Goal: Transaction & Acquisition: Purchase product/service

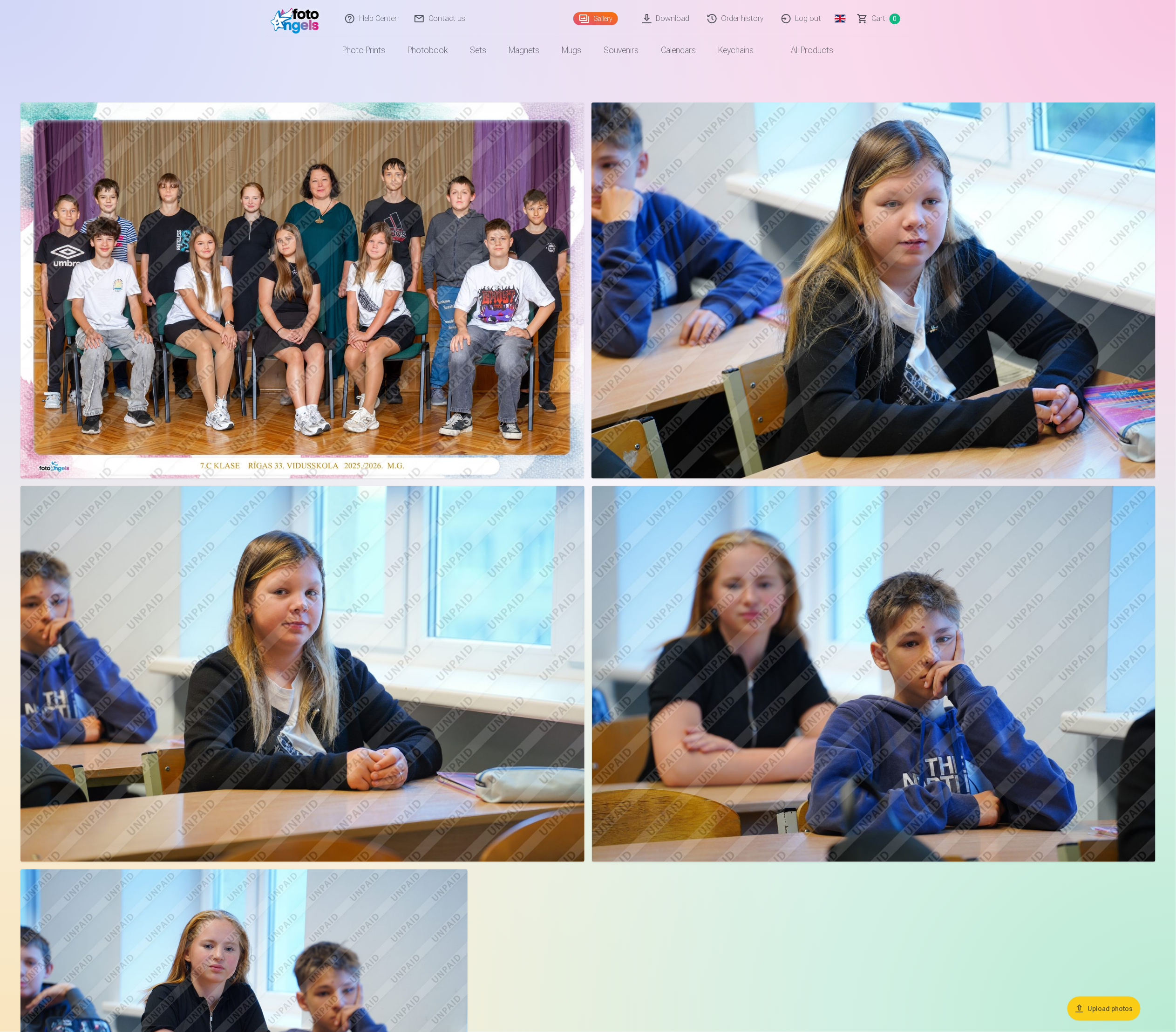
click at [746, 17] on link "Order history" at bounding box center [736, 19] width 74 height 37
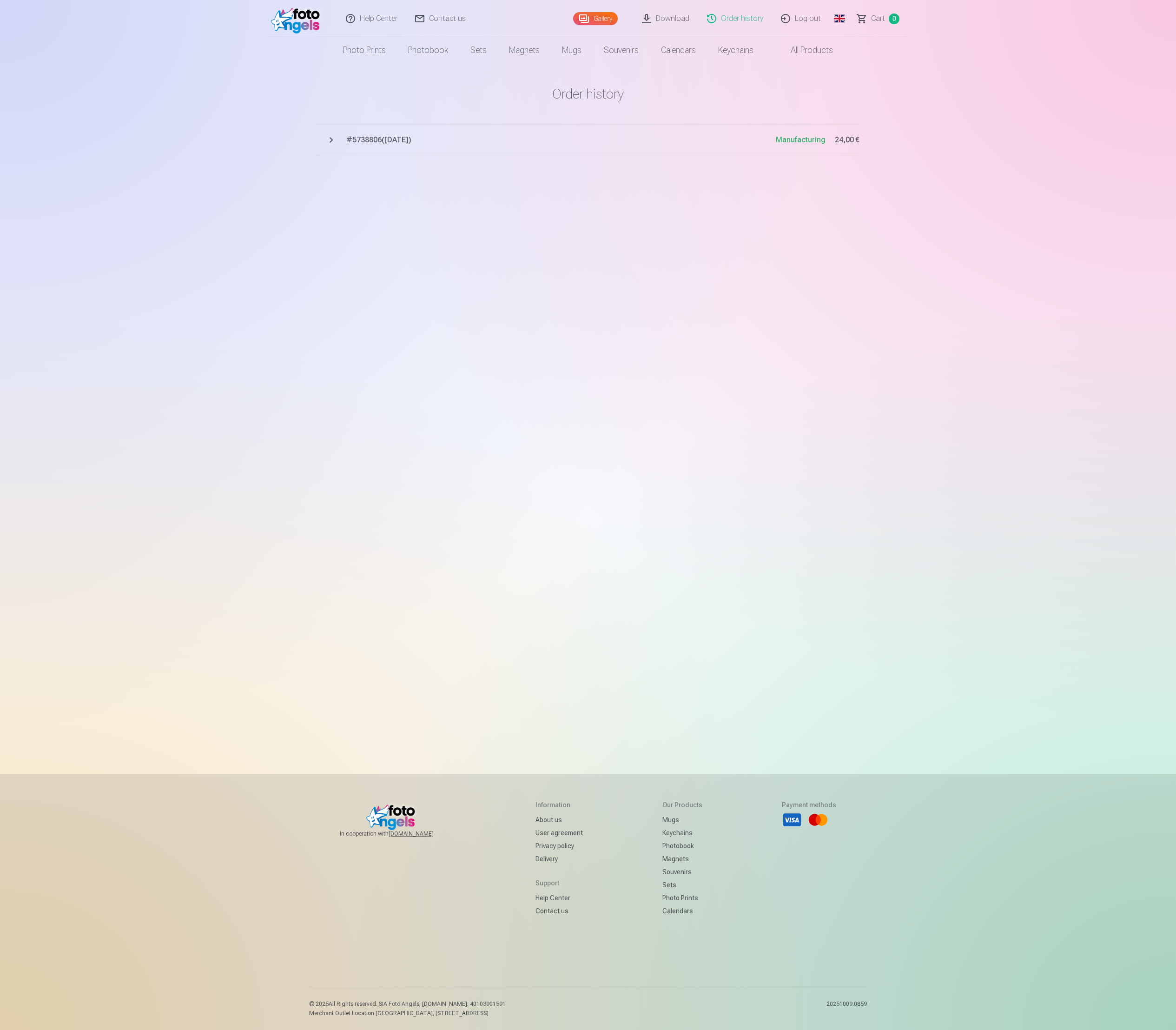
click at [323, 145] on button "# 5738806 ( 29.09.2025 ) Manufacturing 24,00 €" at bounding box center [588, 139] width 543 height 31
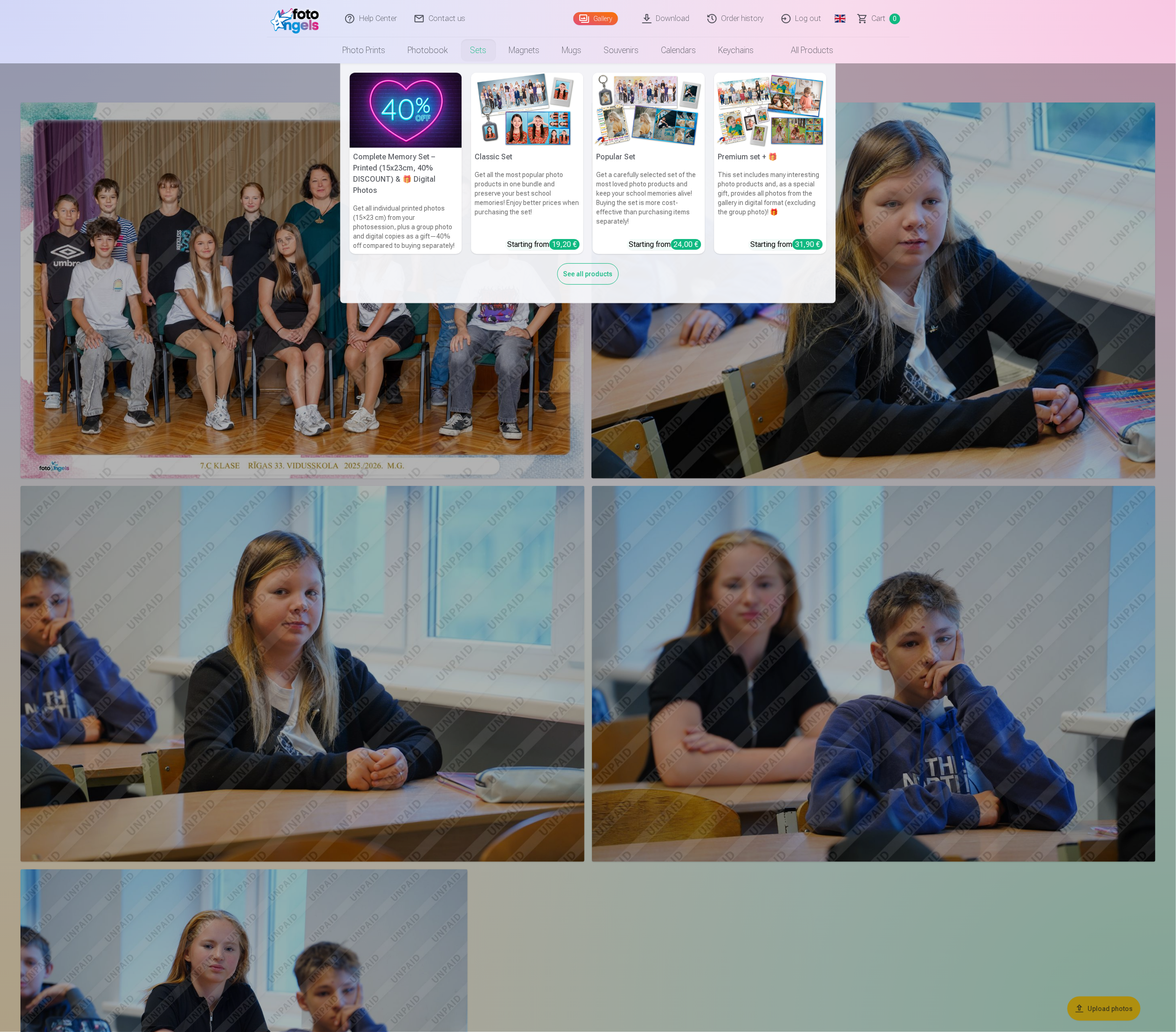
click at [512, 105] on img at bounding box center [527, 110] width 112 height 75
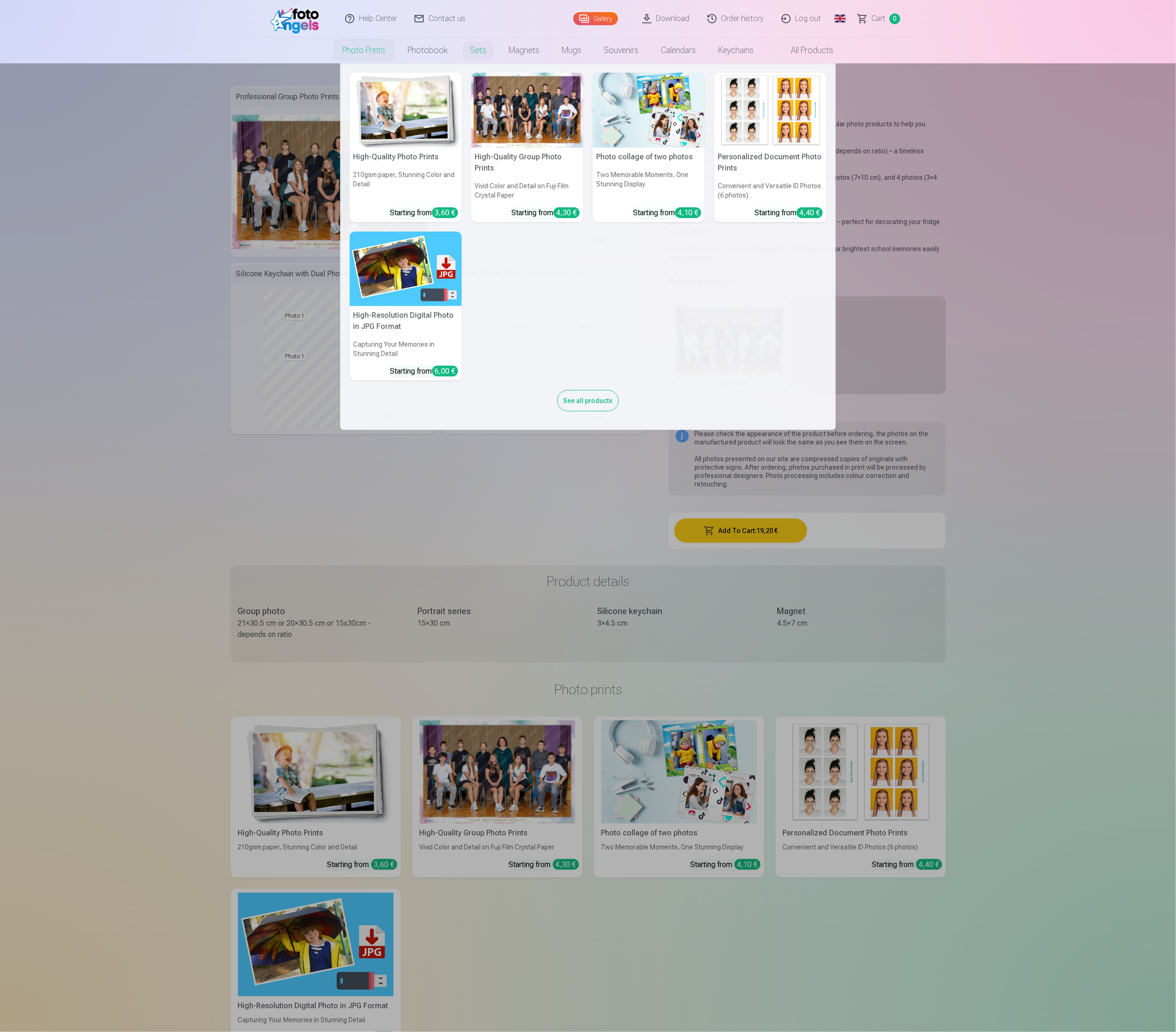
click at [135, 359] on nav "High-Quality Photo Prints 210gsm paper, Stunning Color and Detail Starting from…" at bounding box center [588, 246] width 1176 height 366
click at [312, 154] on nav "High-Quality Photo Prints 210gsm paper, Stunning Color and Detail Starting from…" at bounding box center [588, 246] width 1176 height 366
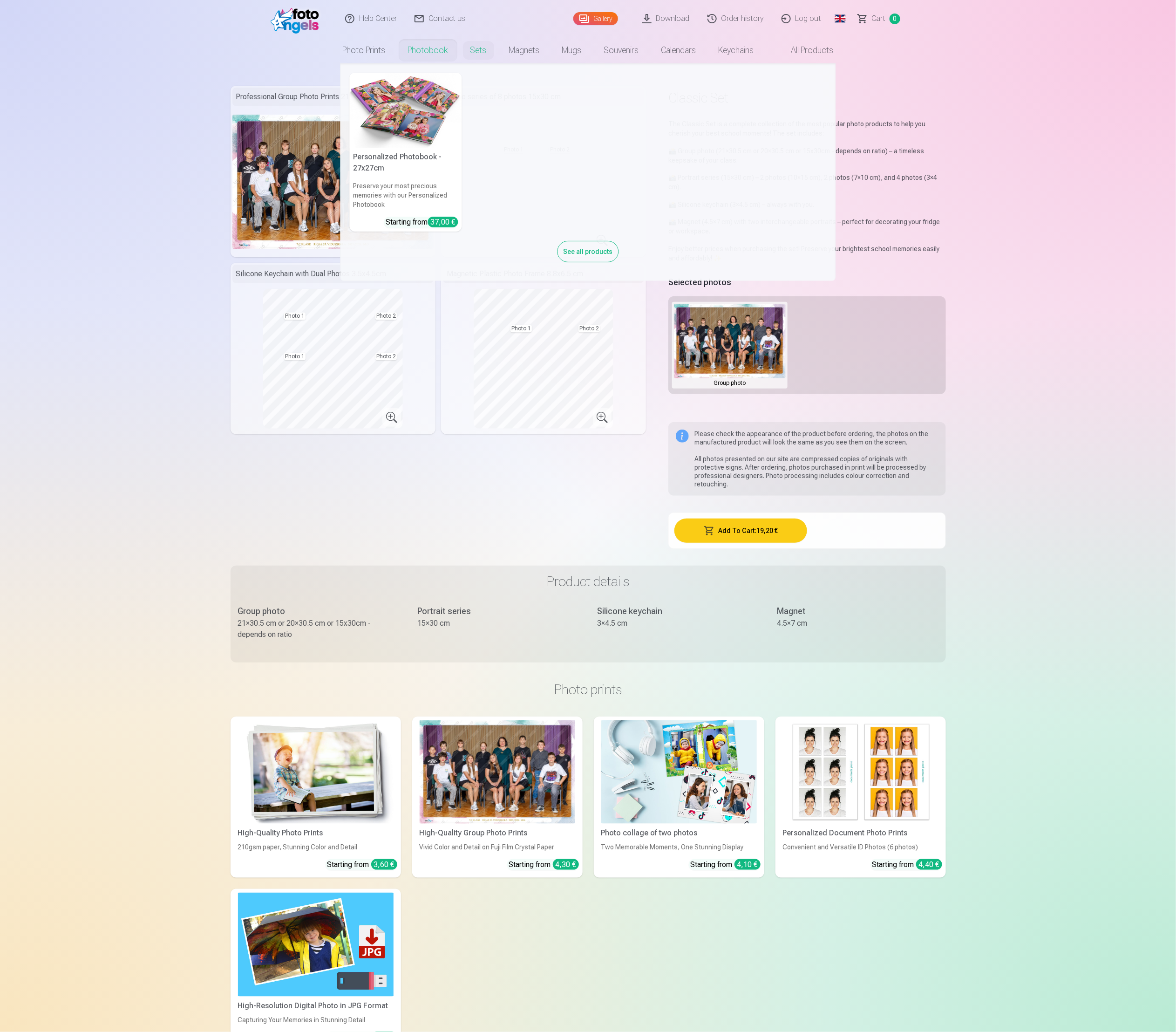
click at [341, 54] on link "Photo prints" at bounding box center [364, 50] width 65 height 26
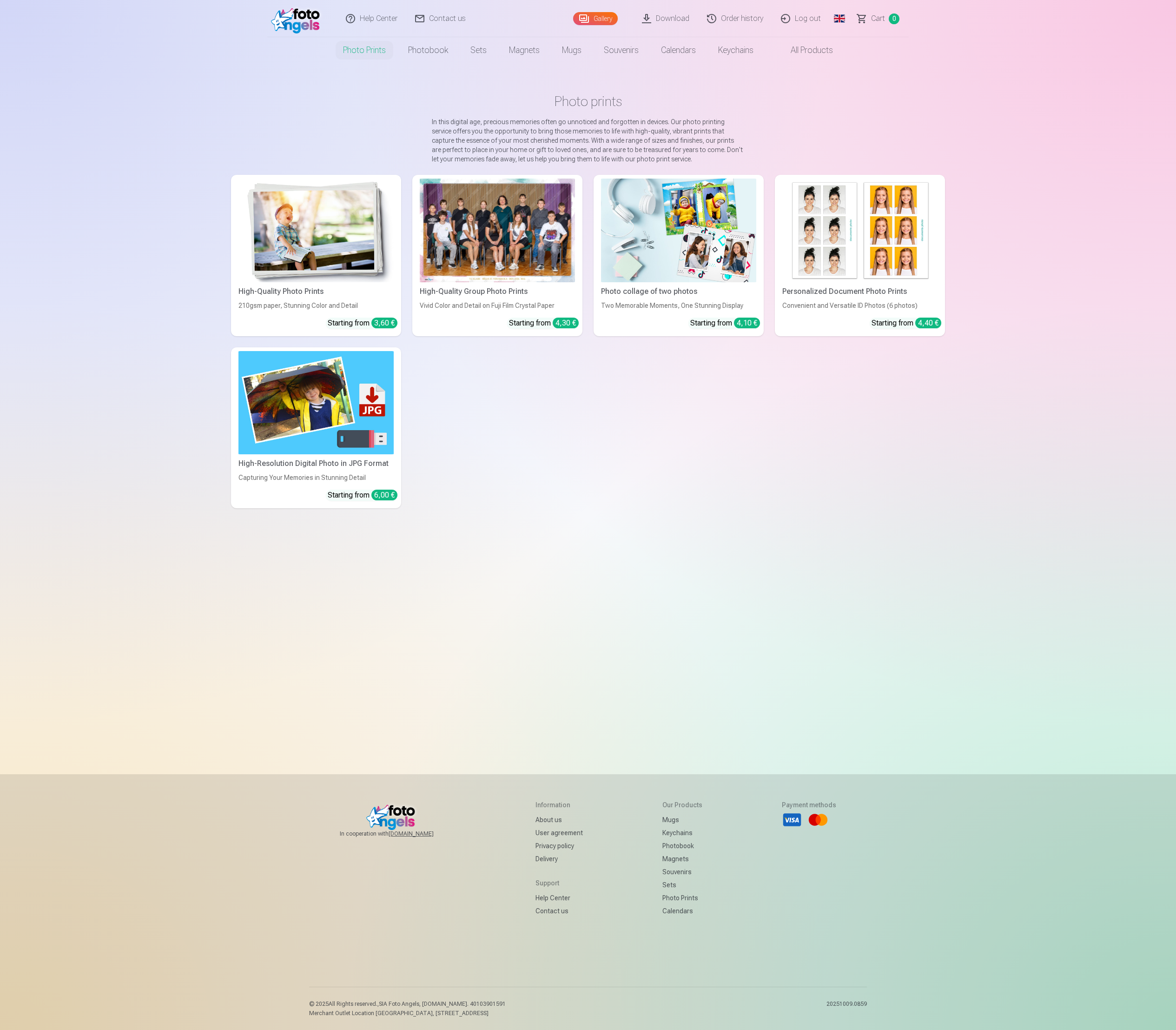
click at [311, 214] on img at bounding box center [316, 230] width 155 height 104
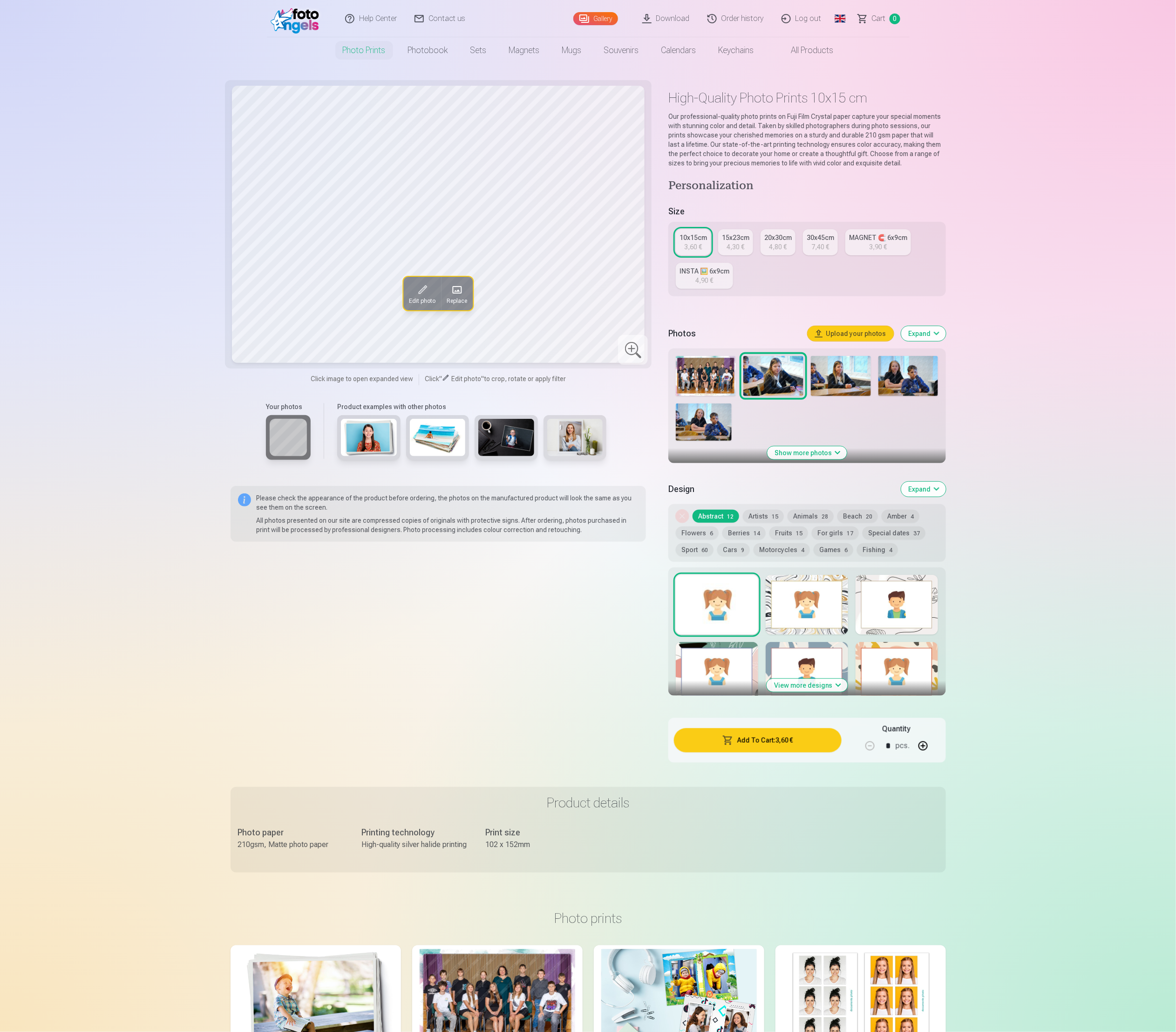
click at [869, 379] on img at bounding box center [841, 376] width 60 height 40
click at [720, 368] on img at bounding box center [706, 376] width 60 height 40
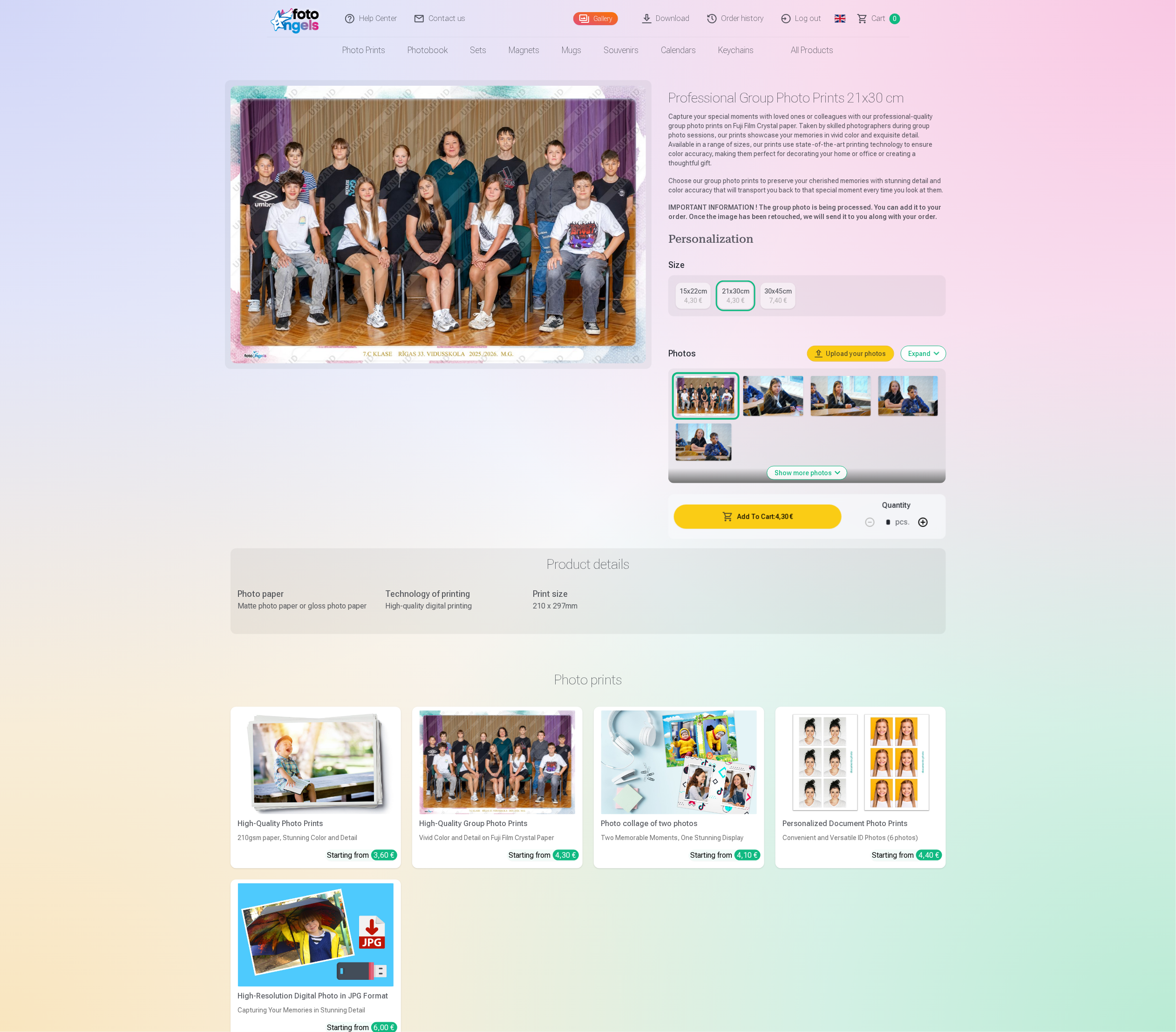
click at [928, 378] on img at bounding box center [909, 396] width 60 height 40
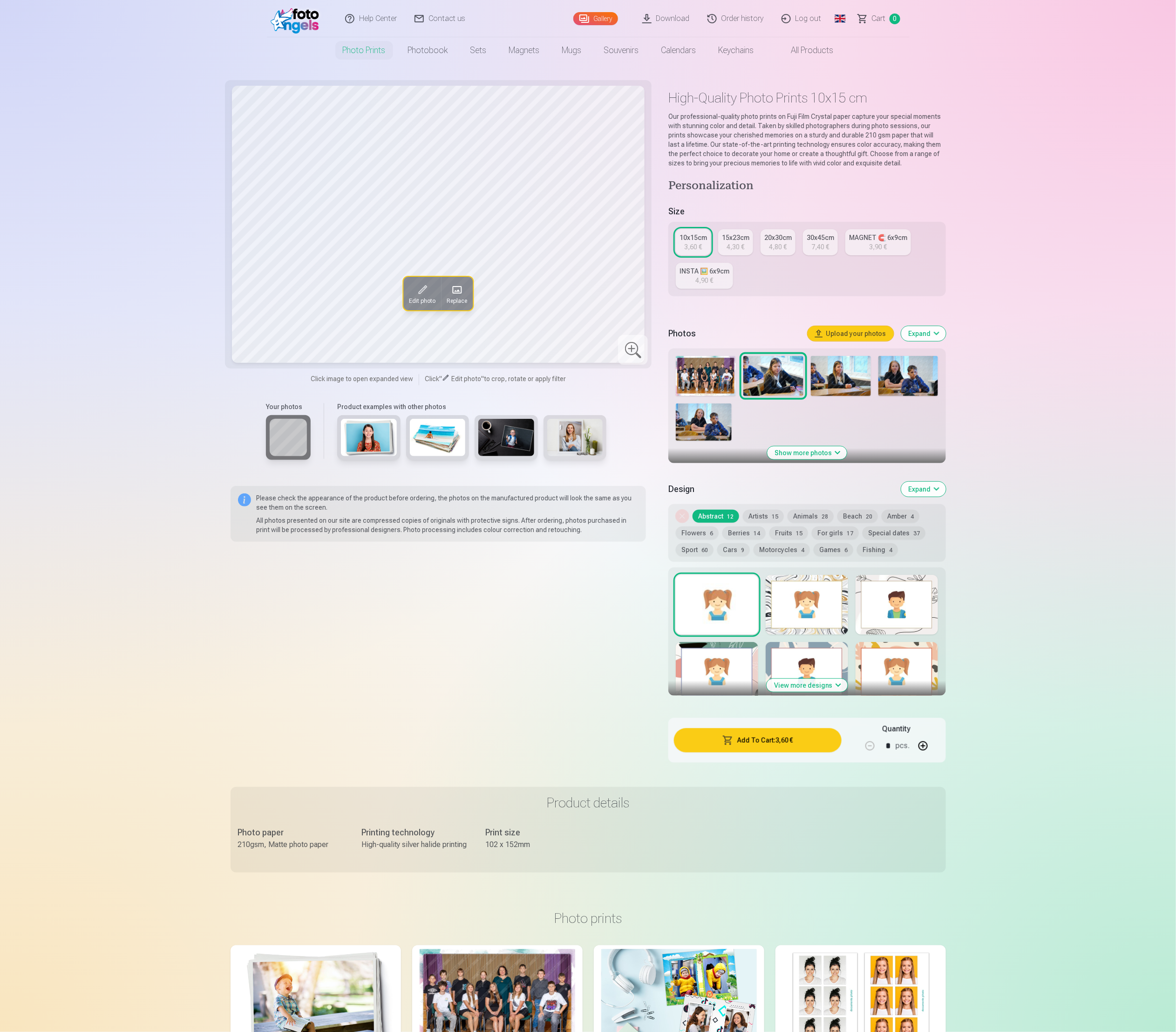
click at [903, 384] on img at bounding box center [909, 376] width 60 height 40
click at [740, 389] on div at bounding box center [807, 398] width 270 height 92
click at [849, 380] on img at bounding box center [841, 376] width 60 height 40
click at [723, 416] on img at bounding box center [704, 422] width 56 height 37
click at [305, 29] on img at bounding box center [297, 18] width 54 height 30
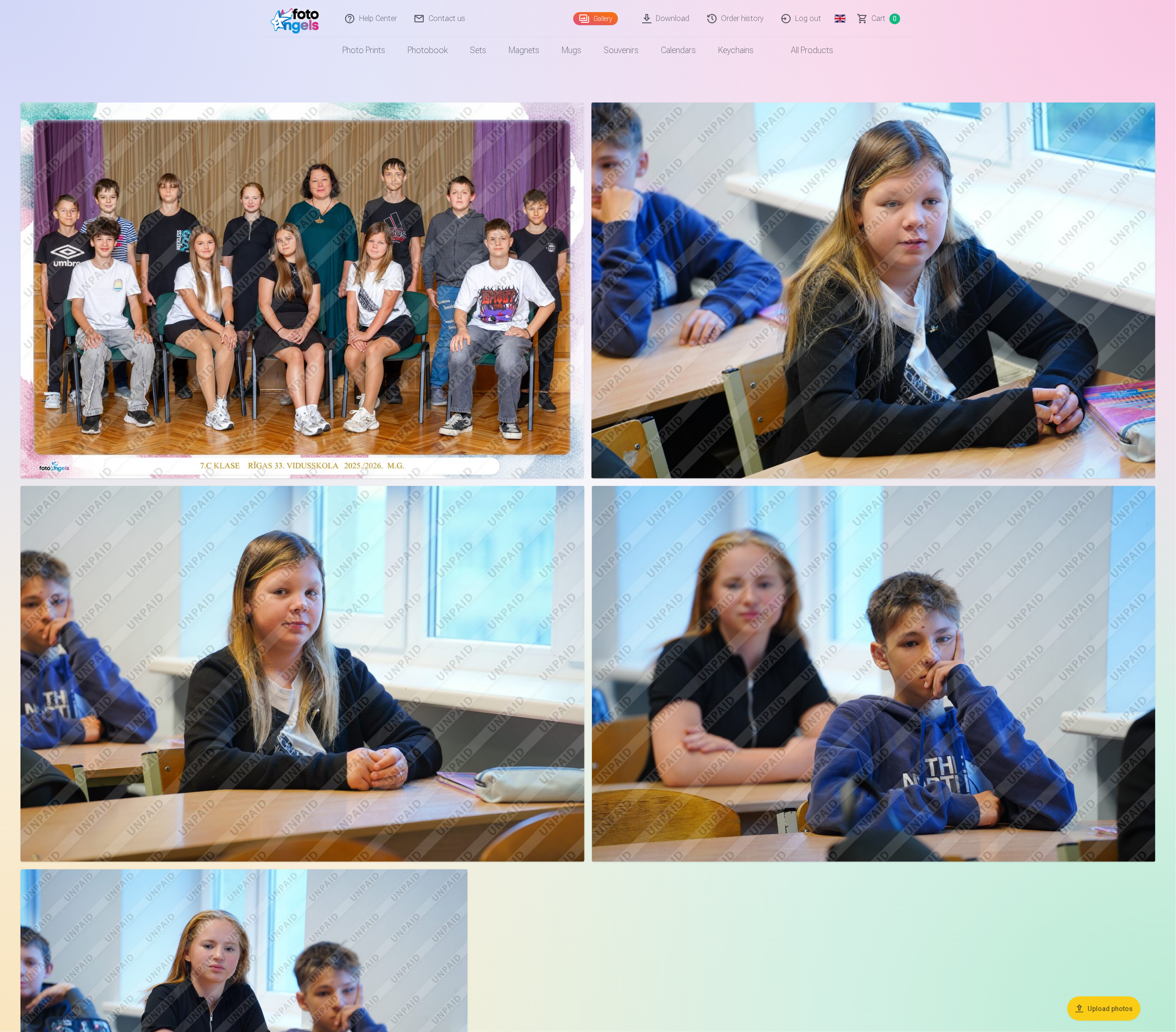
click at [299, 21] on img at bounding box center [297, 18] width 54 height 30
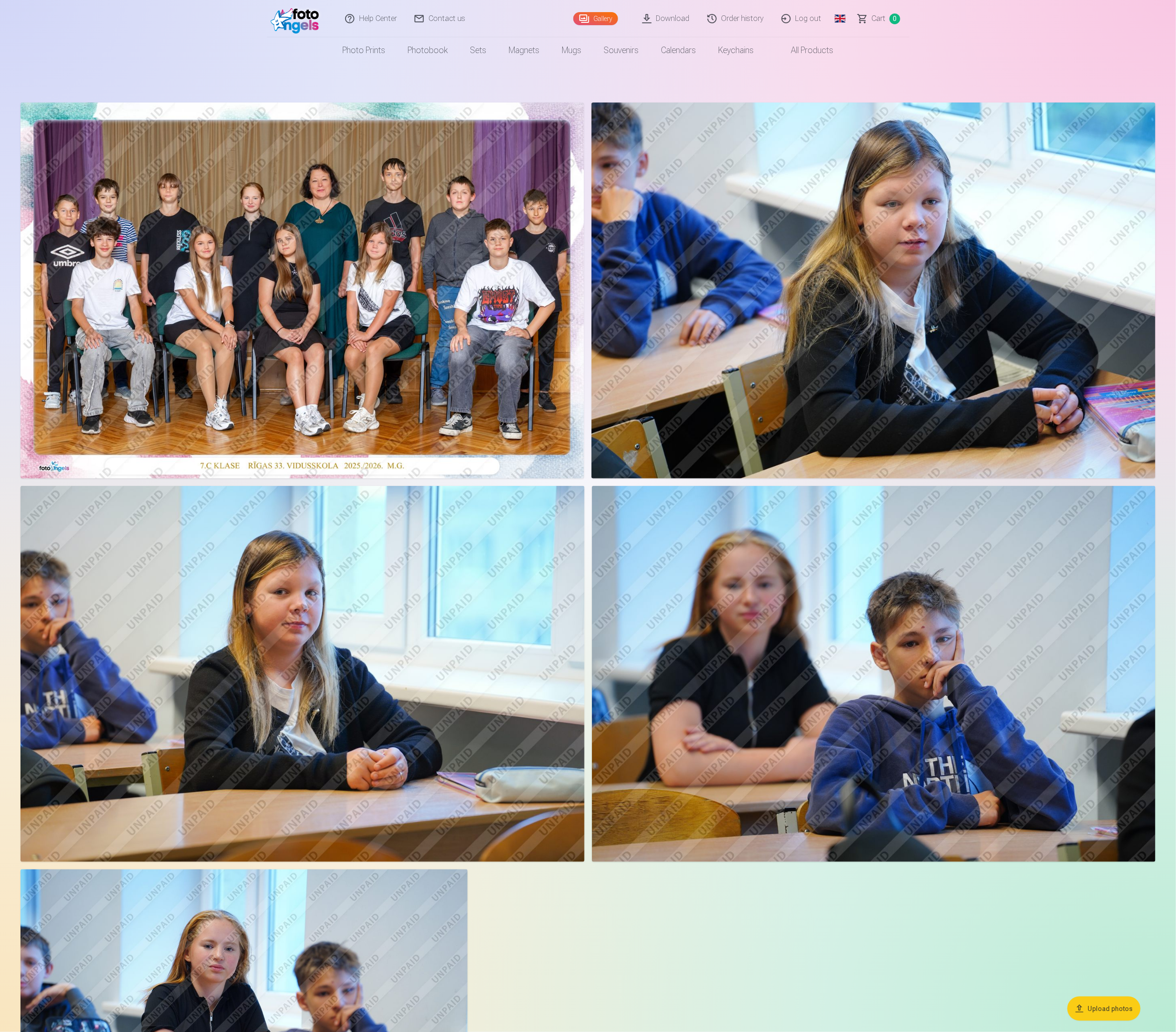
click at [299, 21] on img at bounding box center [297, 18] width 54 height 30
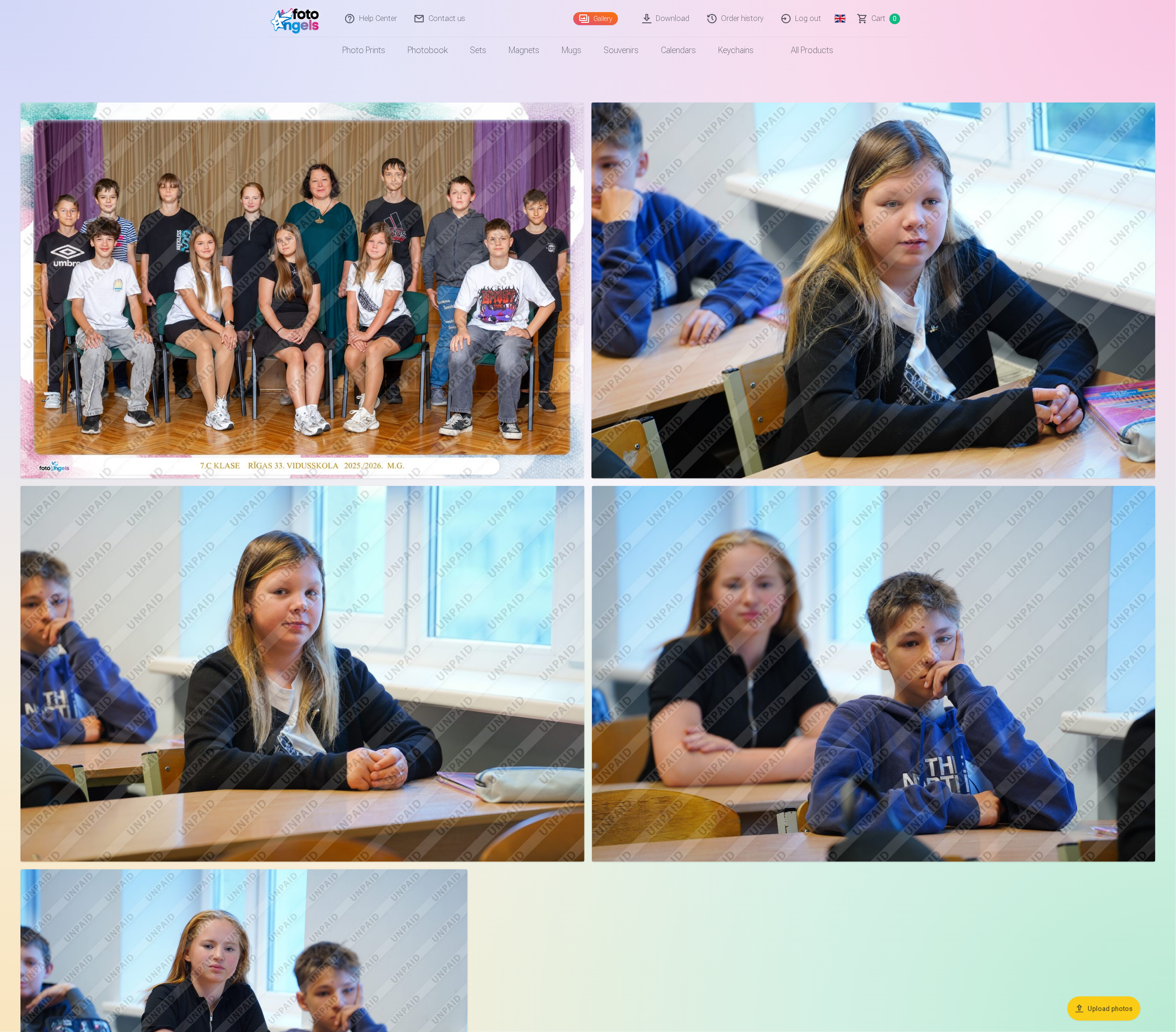
click at [299, 21] on img at bounding box center [297, 18] width 54 height 30
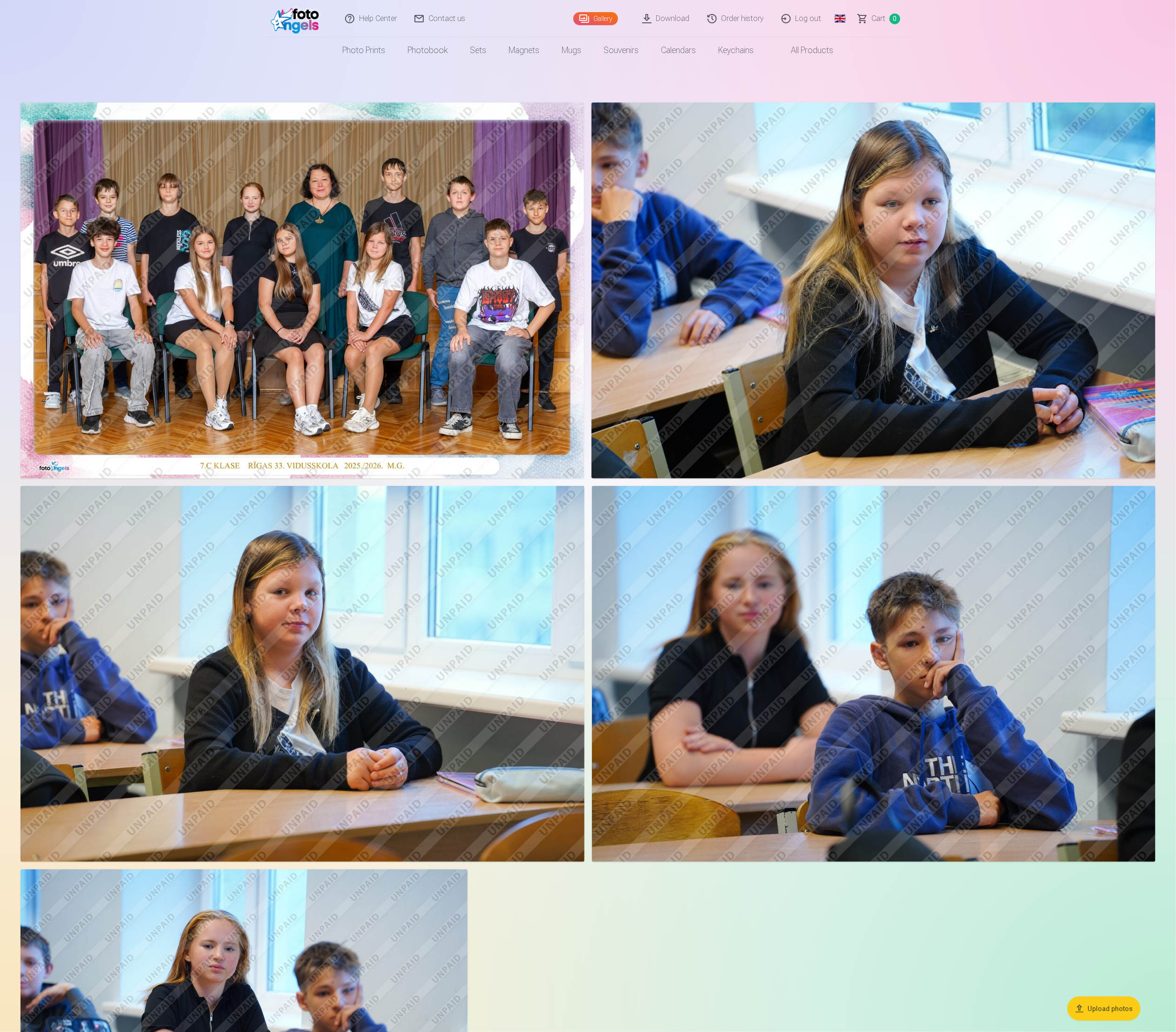
click at [299, 21] on img at bounding box center [297, 18] width 54 height 30
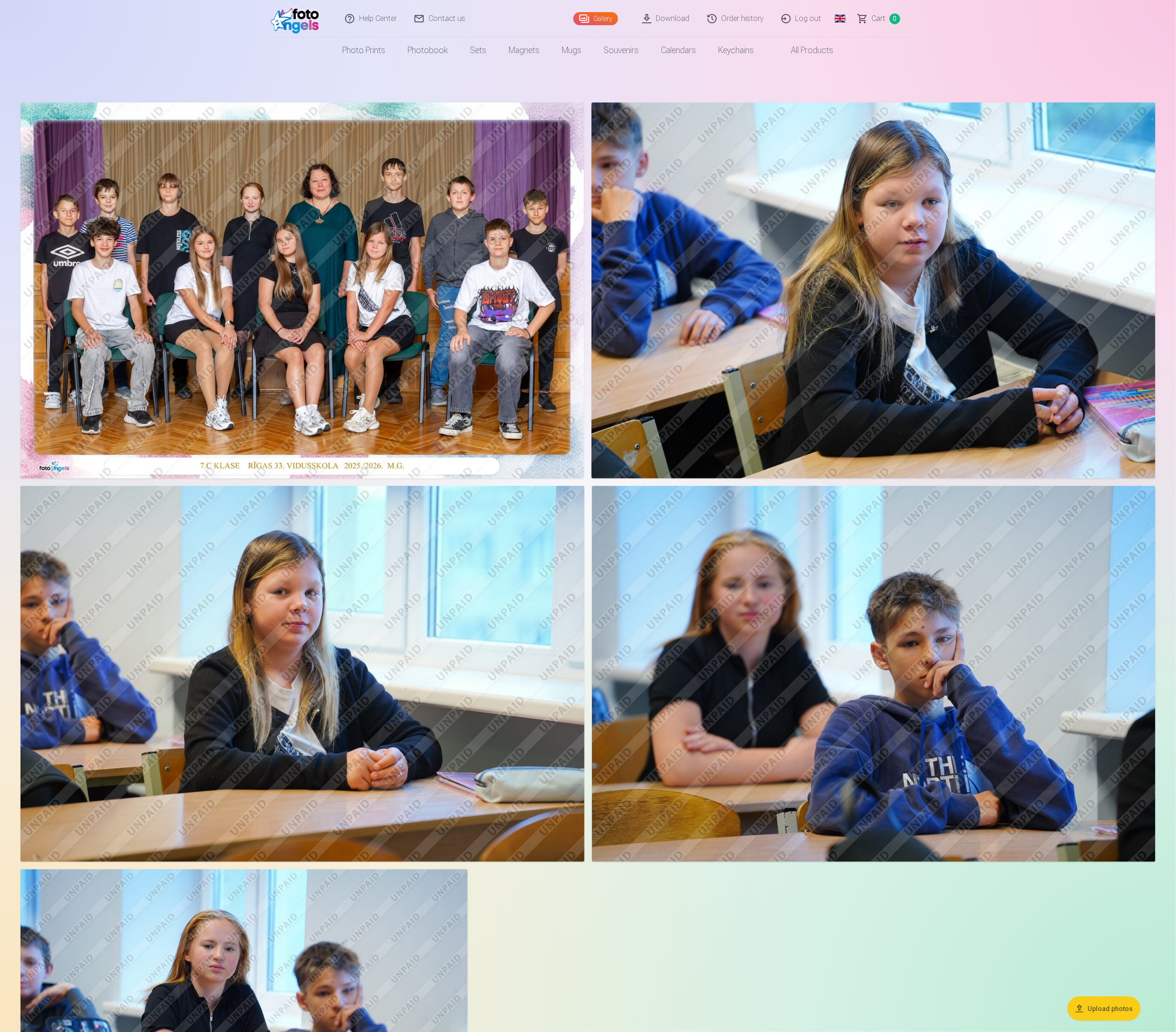
click at [299, 21] on img at bounding box center [297, 18] width 54 height 30
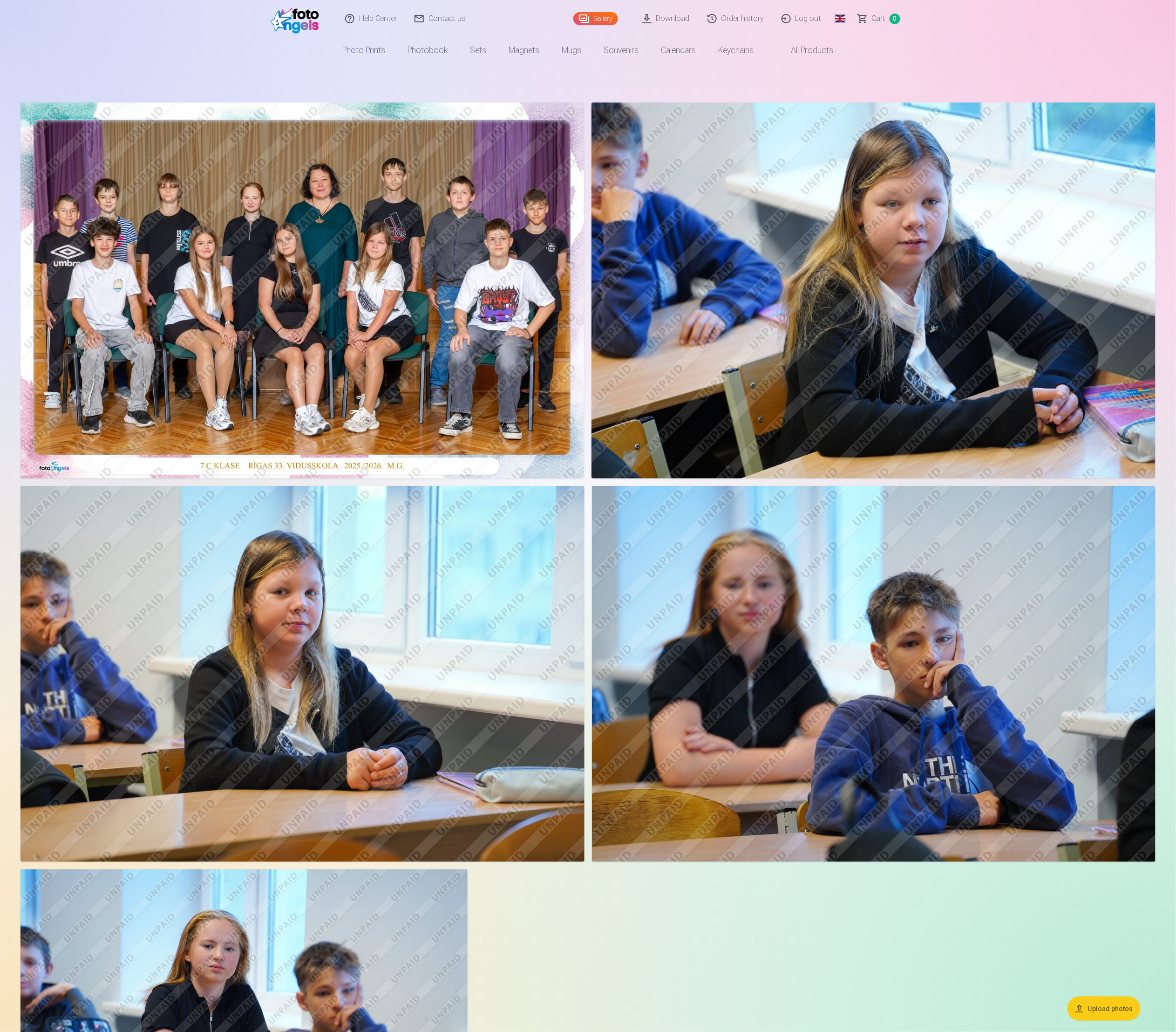
click at [299, 21] on img at bounding box center [297, 18] width 54 height 30
click at [296, 21] on img at bounding box center [297, 18] width 54 height 30
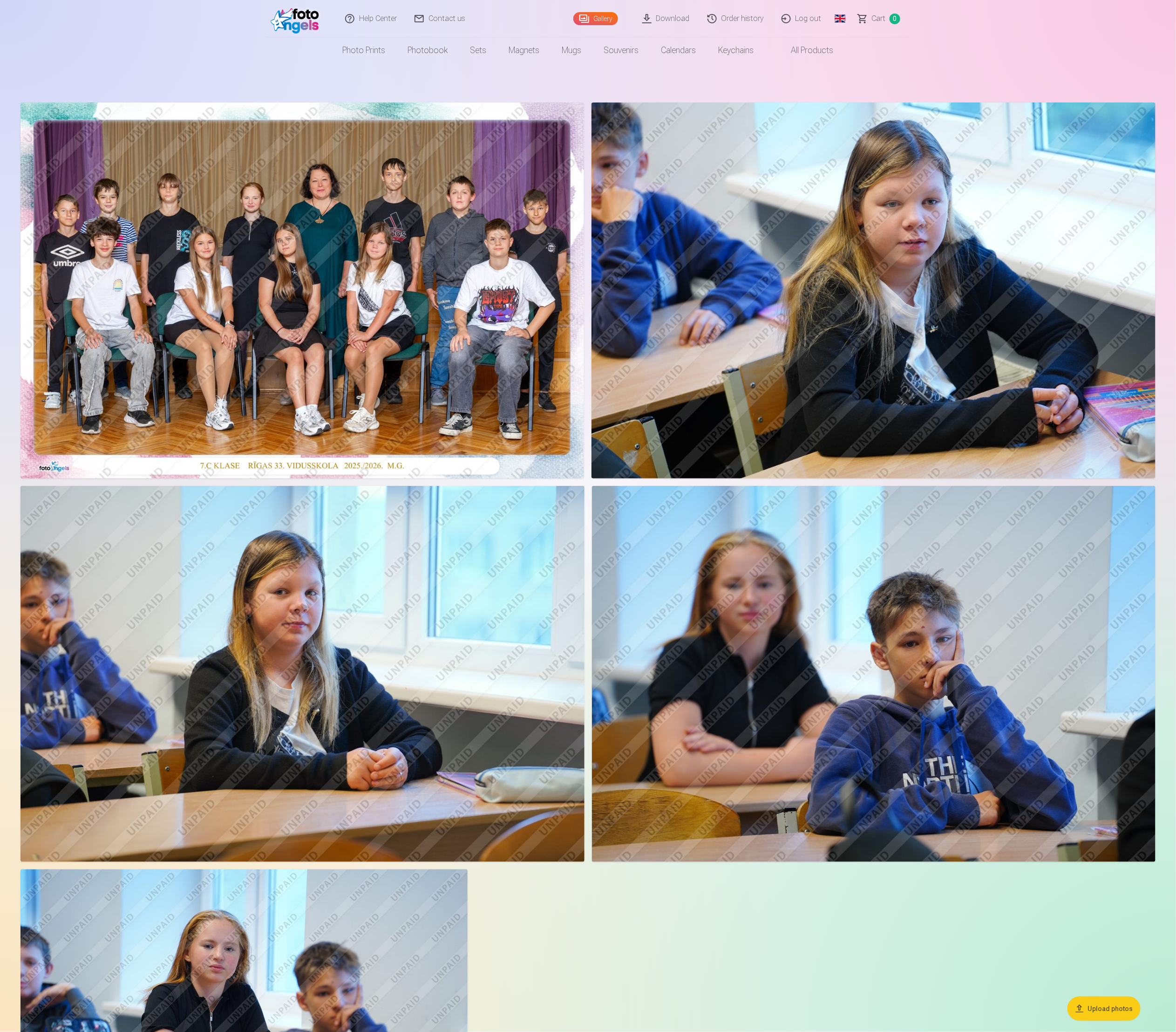
click at [296, 21] on img at bounding box center [297, 18] width 54 height 30
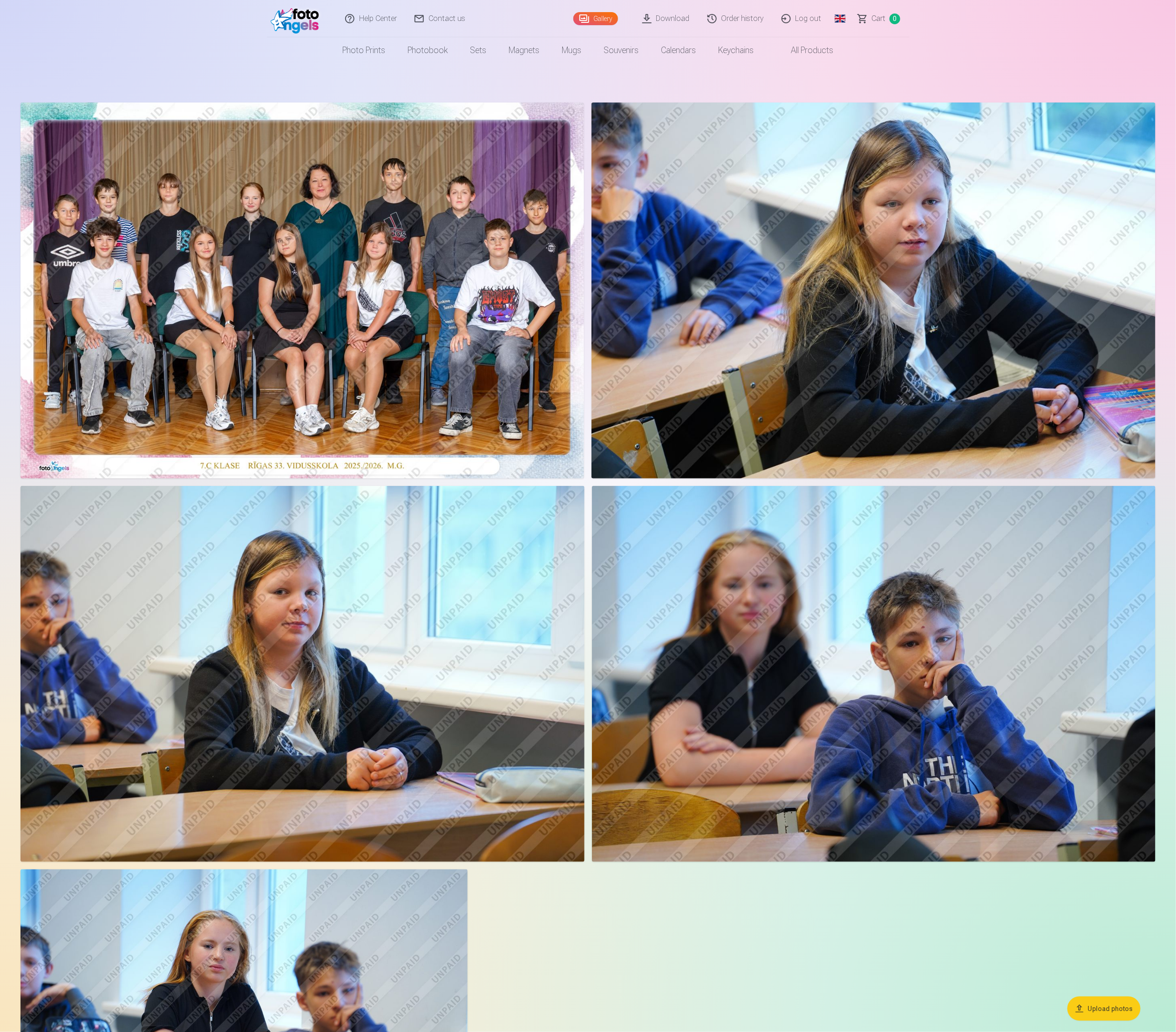
click at [296, 21] on img at bounding box center [297, 18] width 54 height 30
